Goal: Transaction & Acquisition: Book appointment/travel/reservation

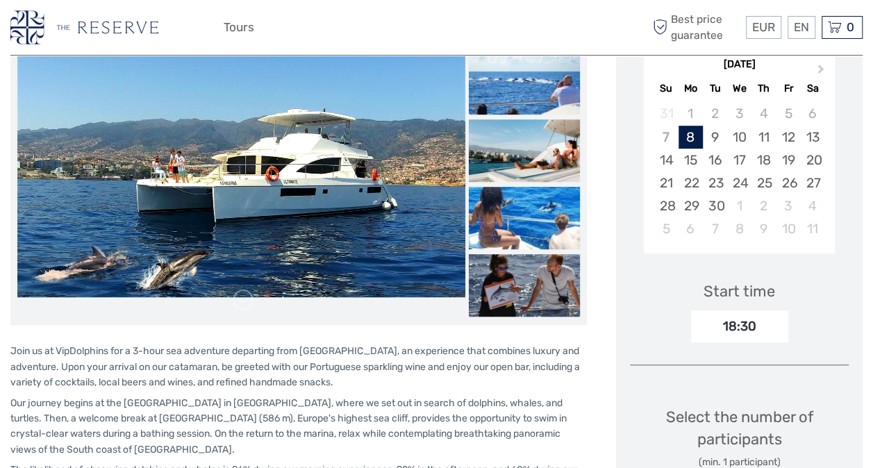
click at [539, 109] on img at bounding box center [524, 83] width 111 height 63
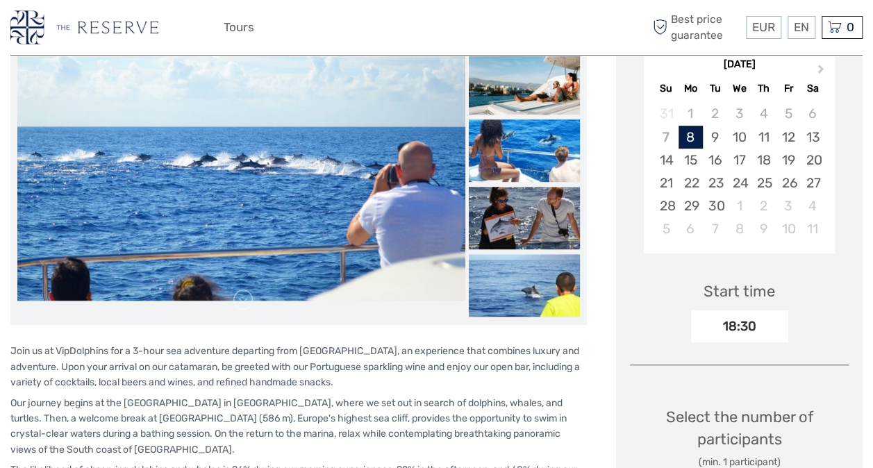
click at [539, 109] on img at bounding box center [524, 83] width 111 height 63
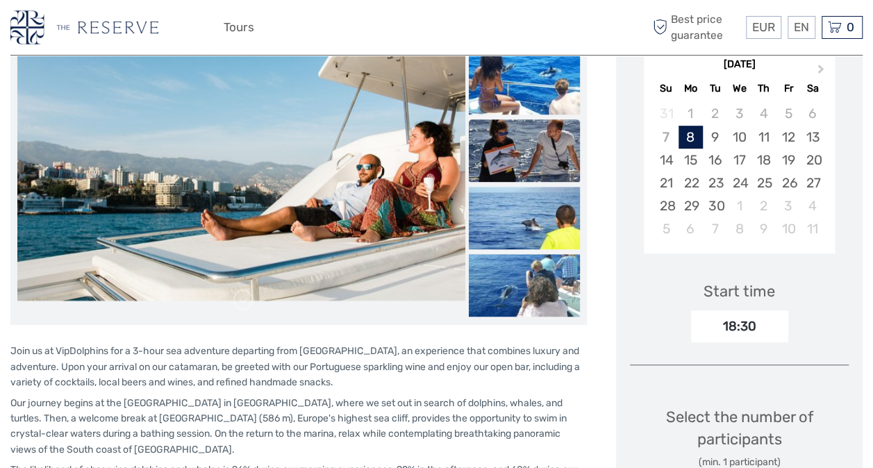
click at [536, 149] on img at bounding box center [524, 150] width 111 height 63
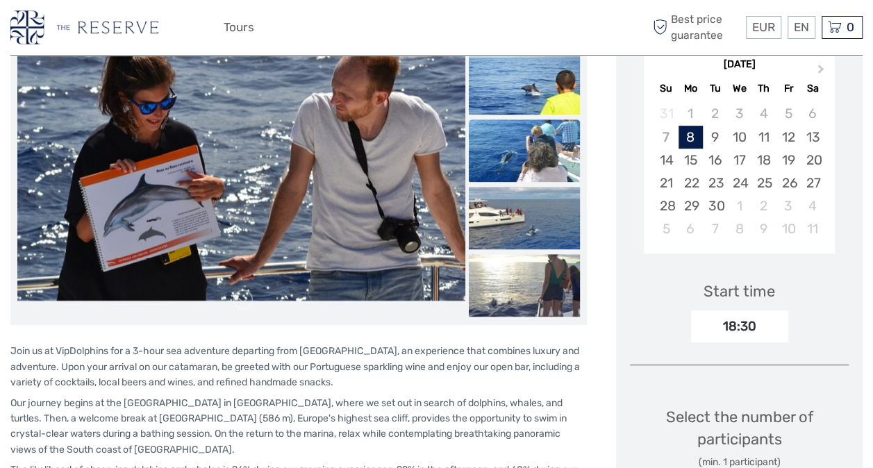
click at [536, 149] on img at bounding box center [524, 150] width 111 height 63
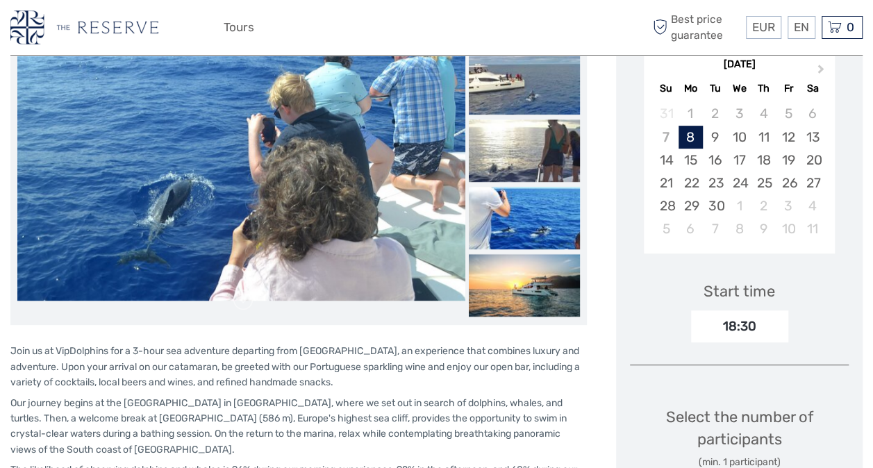
click at [536, 149] on img at bounding box center [524, 150] width 111 height 63
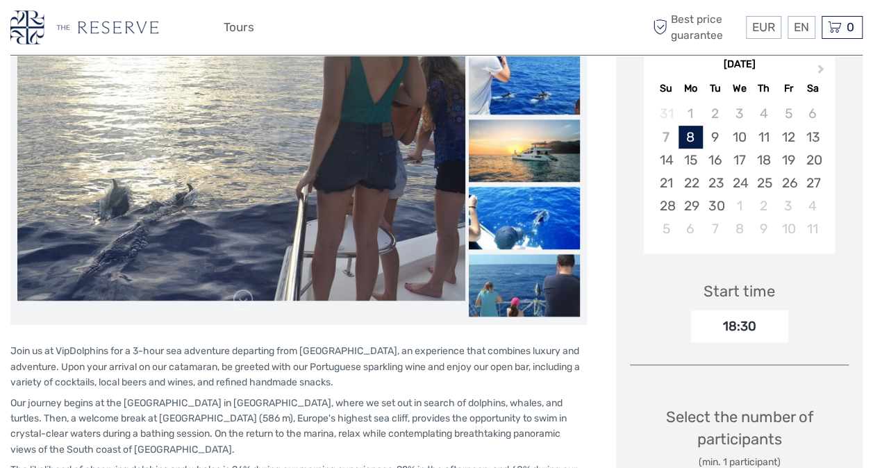
click at [536, 149] on img at bounding box center [524, 150] width 111 height 63
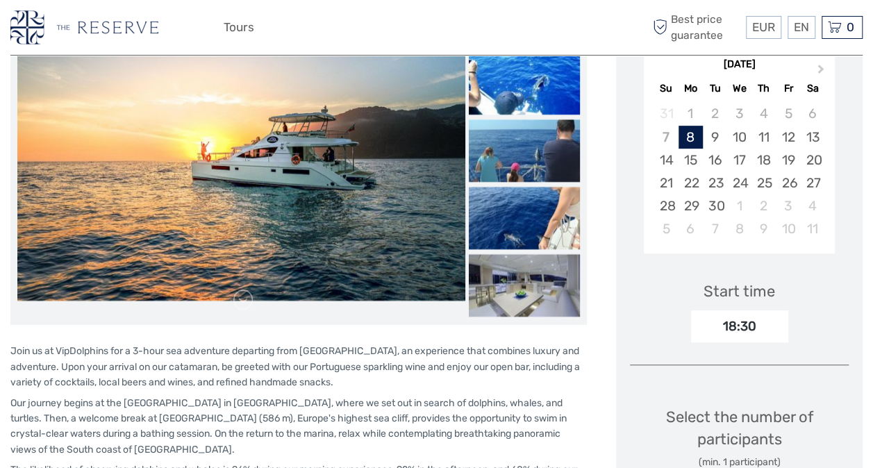
click at [536, 149] on img at bounding box center [524, 150] width 111 height 63
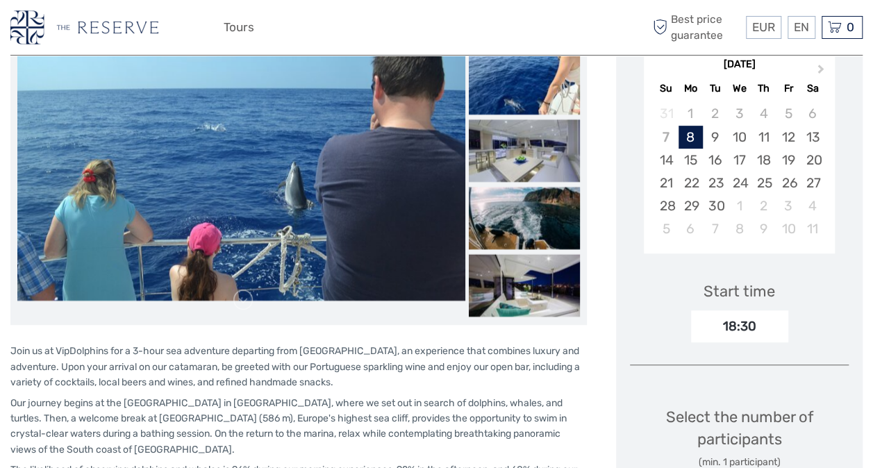
click at [536, 149] on img at bounding box center [524, 150] width 111 height 63
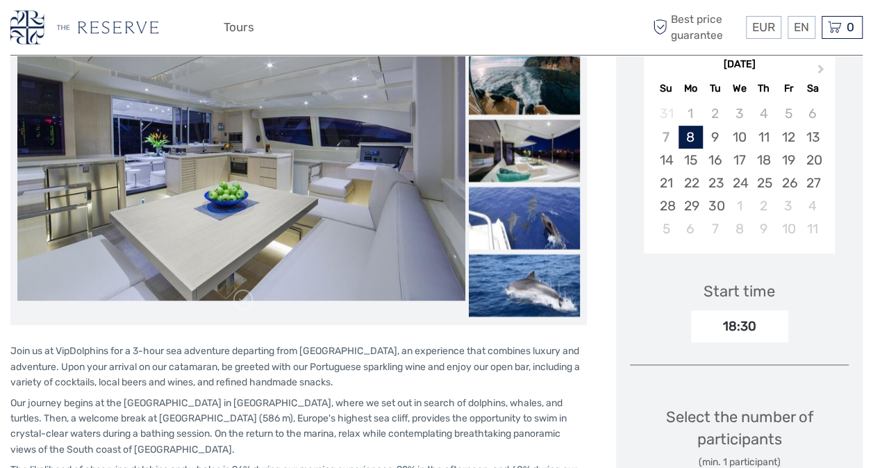
click at [536, 149] on img at bounding box center [524, 150] width 111 height 63
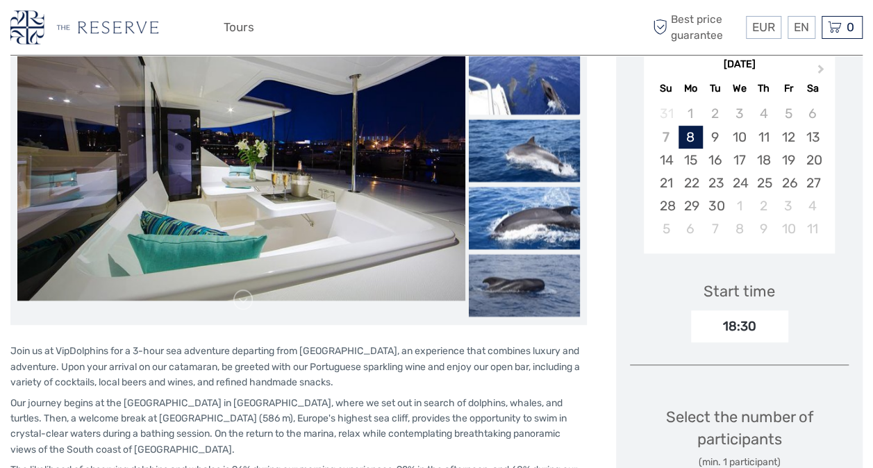
click at [552, 73] on img at bounding box center [524, 83] width 111 height 63
